Goal: Book appointment/travel/reservation

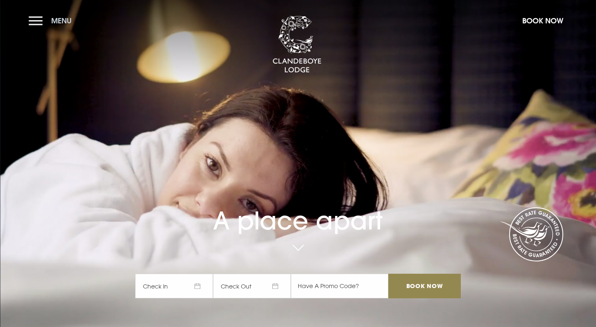
click at [36, 20] on button "Menu" at bounding box center [52, 21] width 47 height 18
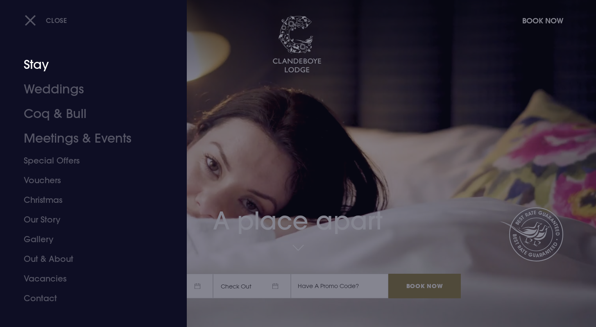
click at [41, 66] on link "Stay" at bounding box center [88, 64] width 129 height 25
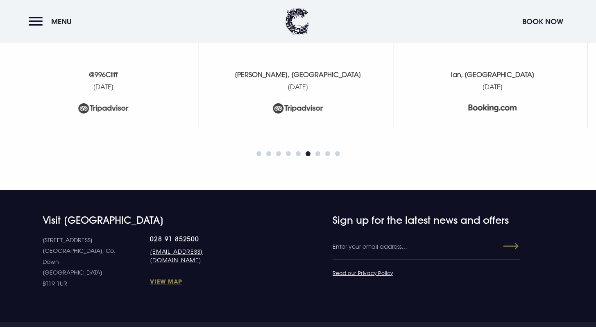
scroll to position [3594, 0]
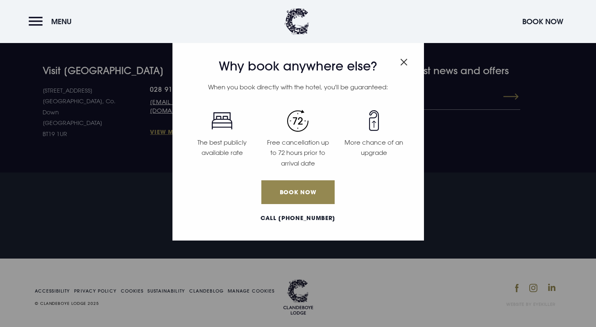
click at [402, 60] on img "Close modal" at bounding box center [403, 62] width 7 height 7
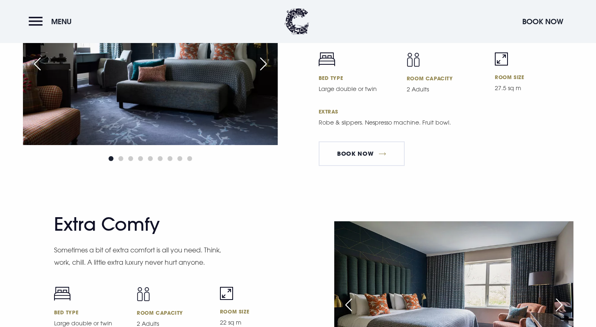
scroll to position [1995, 0]
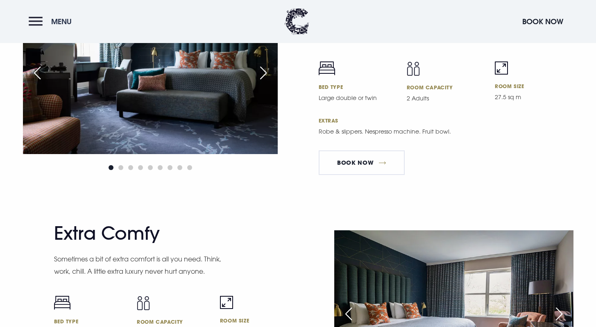
click at [38, 23] on button "Menu" at bounding box center [52, 22] width 47 height 18
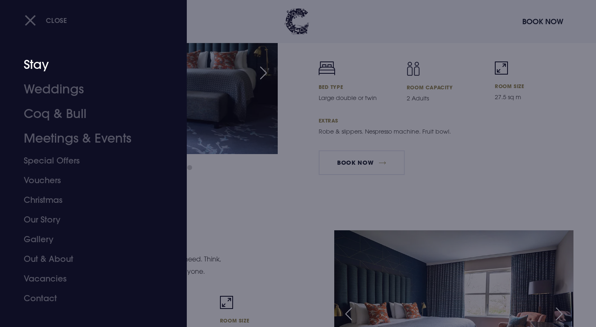
click at [35, 61] on link "Stay" at bounding box center [88, 64] width 129 height 25
